Goal: Transaction & Acquisition: Download file/media

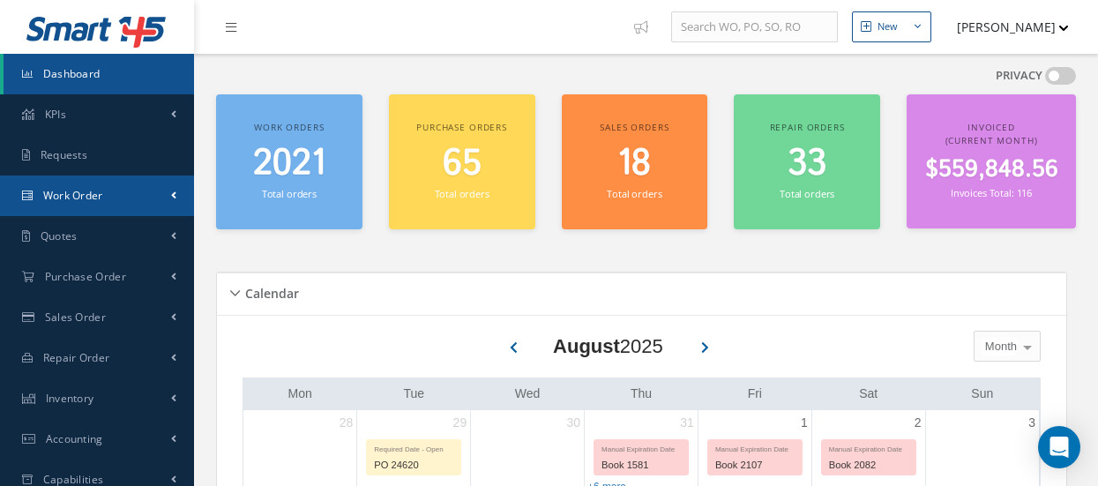
click at [99, 201] on span "Work Order" at bounding box center [73, 195] width 60 height 15
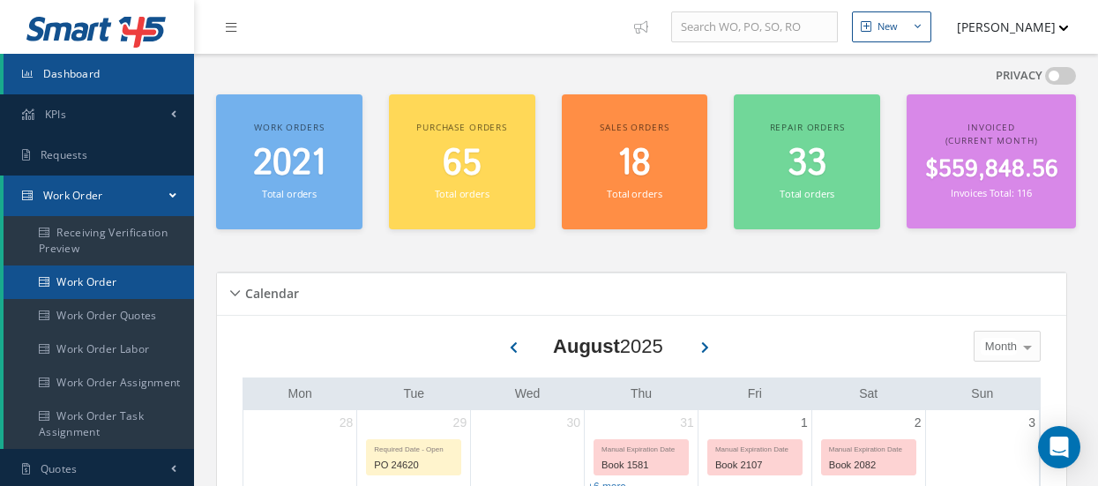
click at [97, 277] on link "Work Order" at bounding box center [99, 282] width 190 height 34
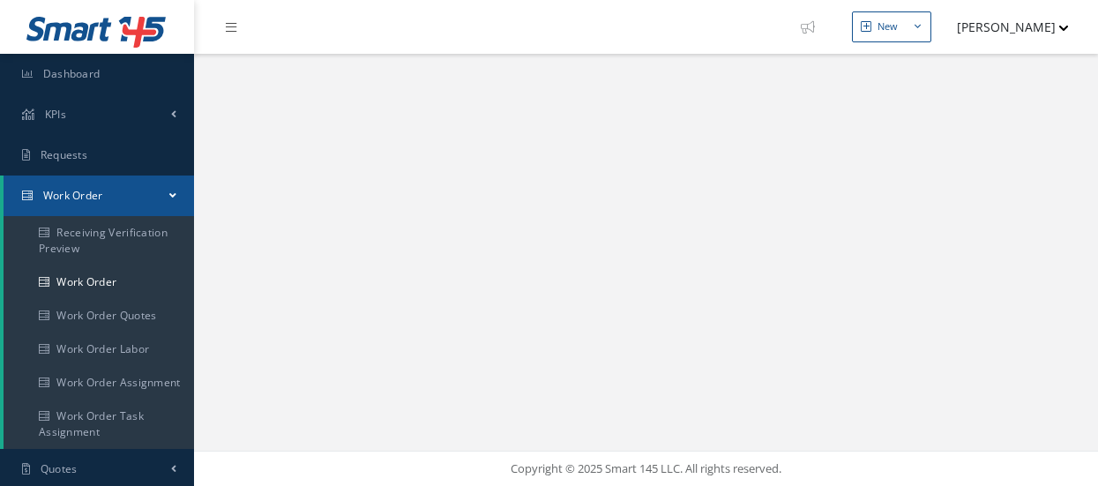
select select "25"
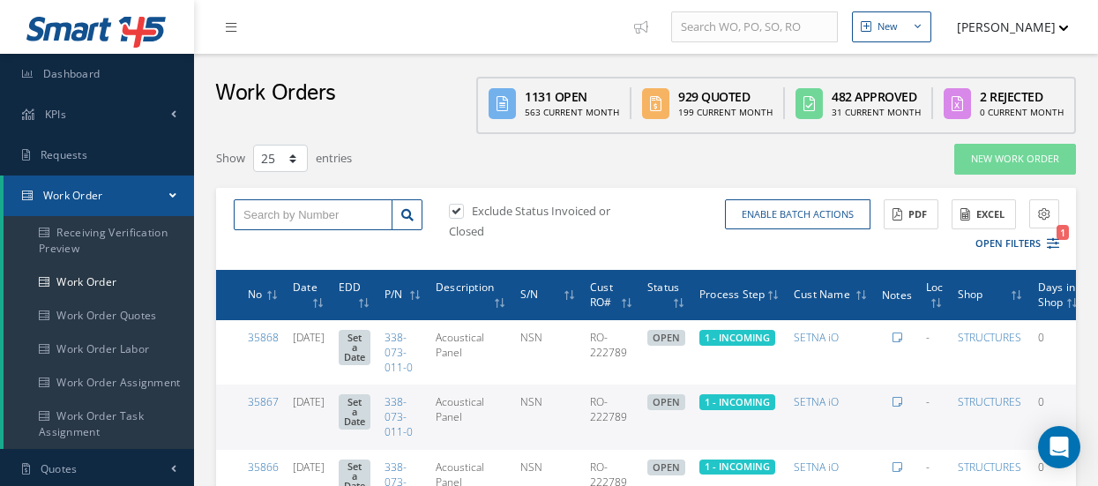
click at [324, 208] on input "text" at bounding box center [313, 215] width 159 height 32
type input "35210"
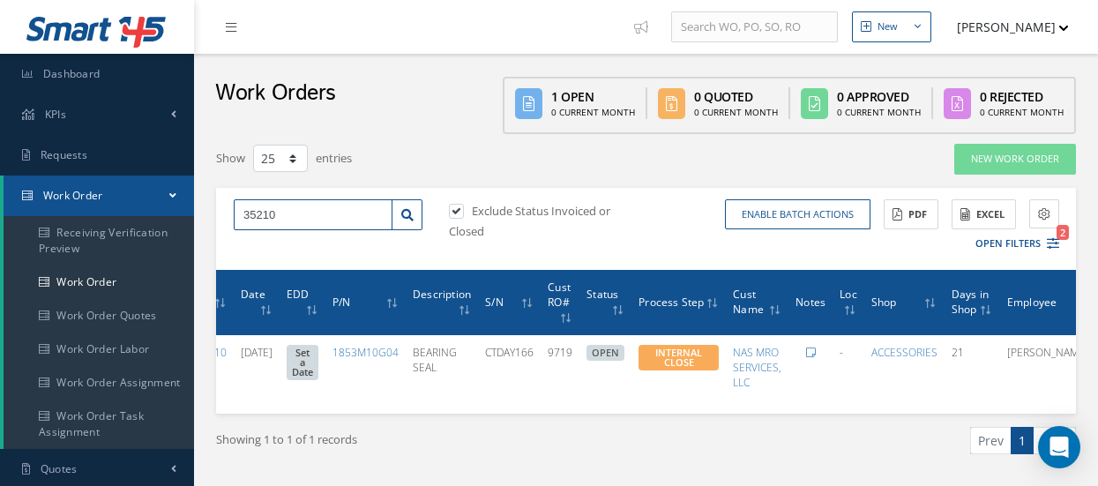
scroll to position [0, 97]
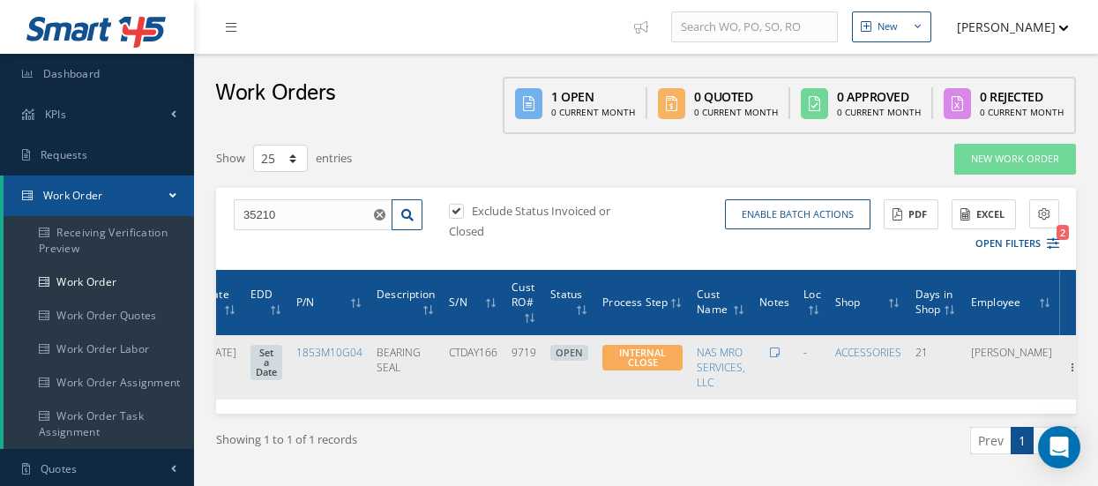
click at [1064, 369] on icon at bounding box center [1073, 366] width 18 height 14
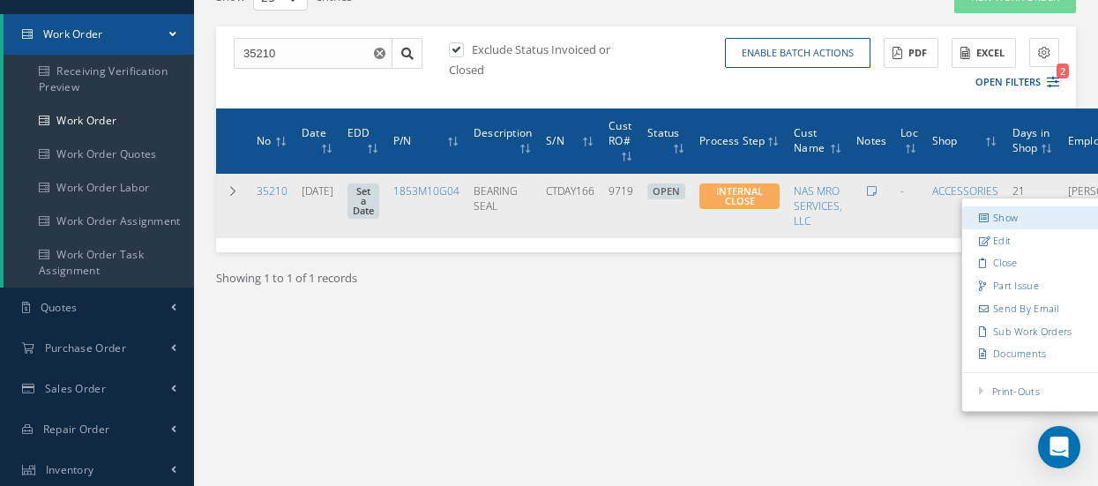
scroll to position [265, 0]
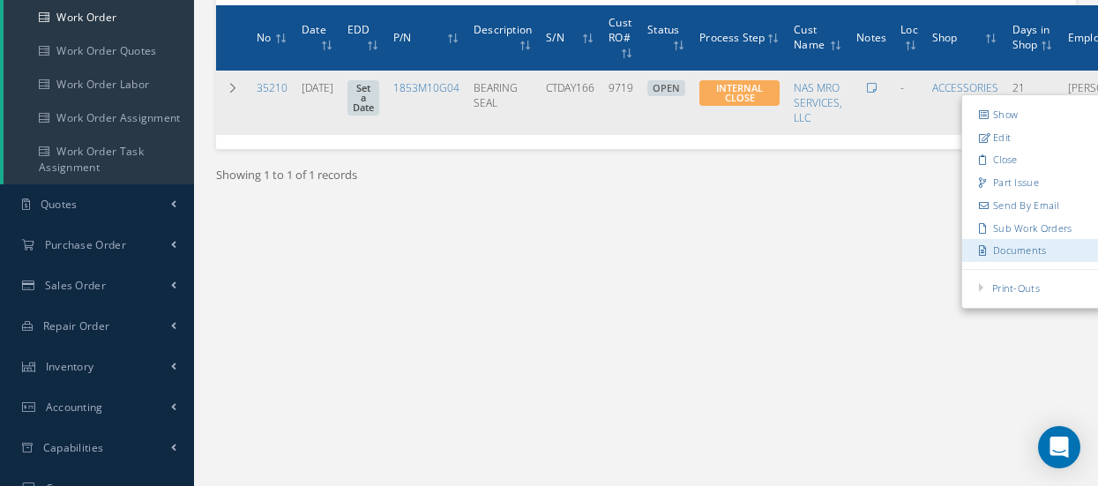
click at [1018, 254] on link "Documents" at bounding box center [1031, 250] width 139 height 23
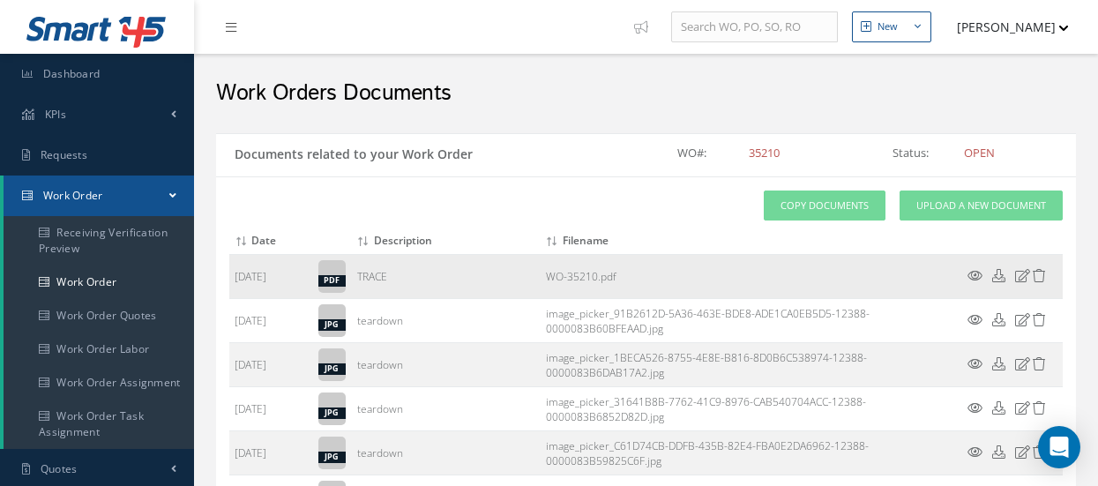
click at [561, 272] on link "WO-35210.pdf" at bounding box center [581, 276] width 71 height 15
